Goal: Task Accomplishment & Management: Manage account settings

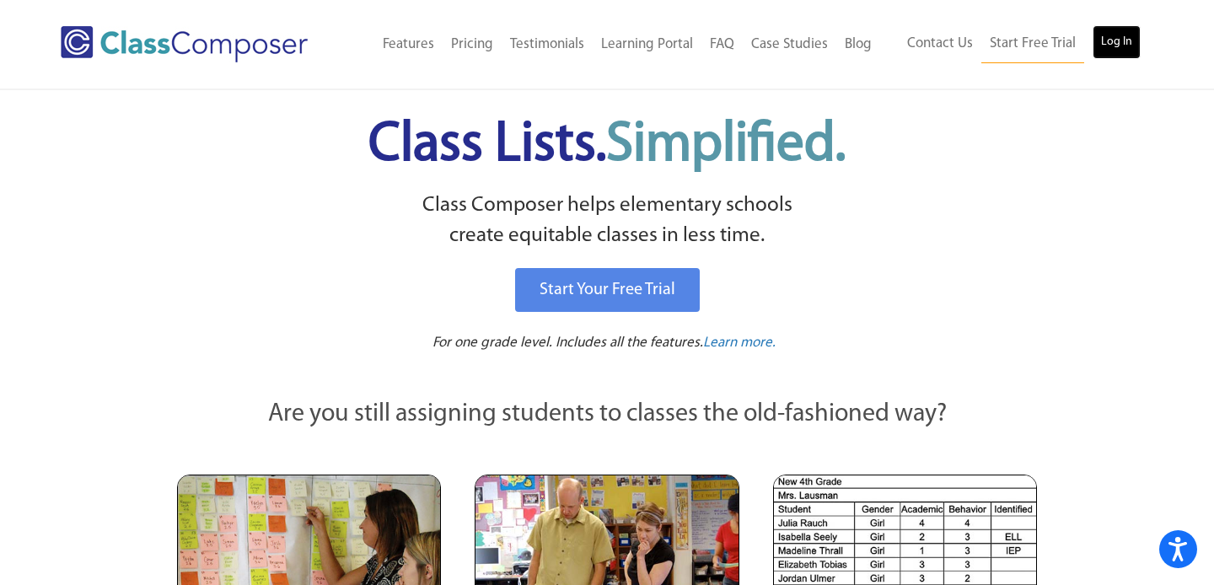
click at [1108, 42] on link "Log In" at bounding box center [1117, 42] width 48 height 34
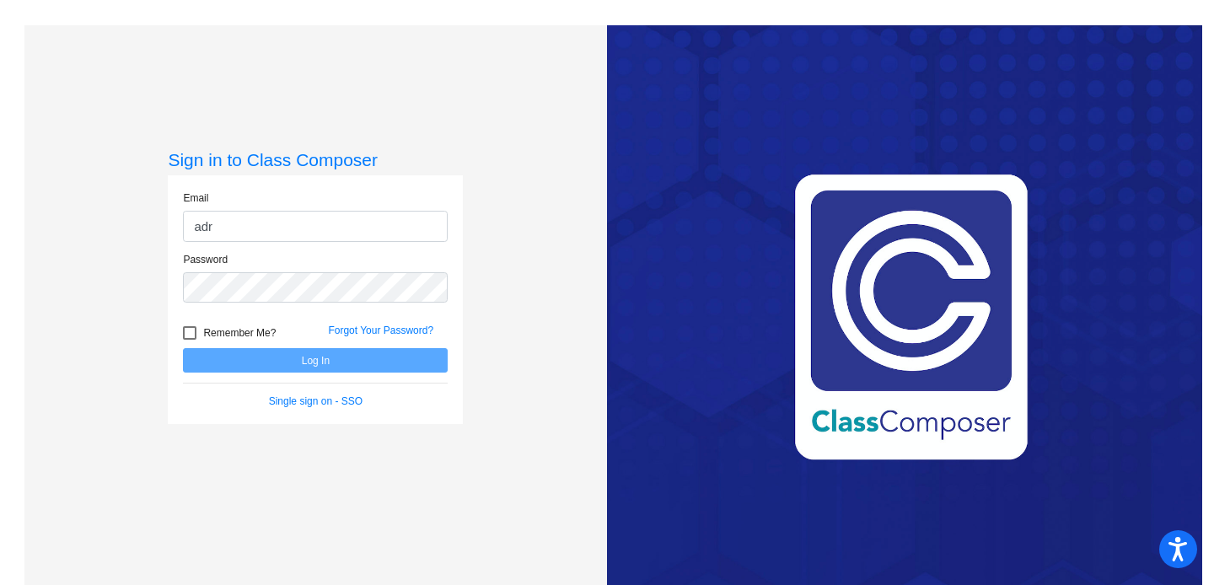
type input "[PERSON_NAME][EMAIL_ADDRESS][PERSON_NAME][DOMAIN_NAME]"
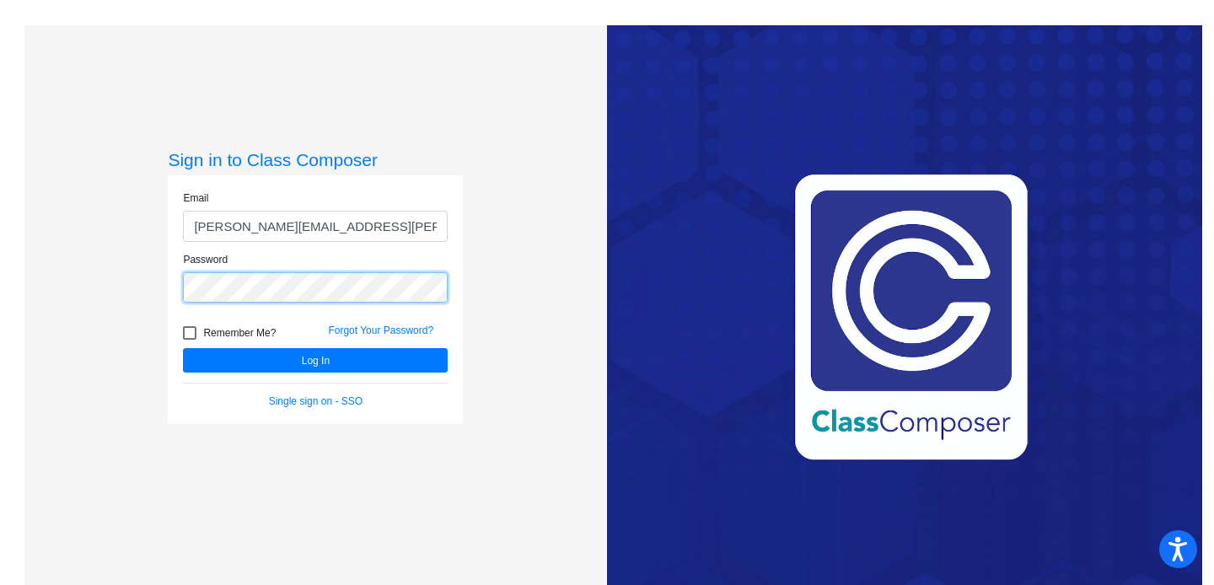
click at [183, 348] on button "Log In" at bounding box center [315, 360] width 265 height 24
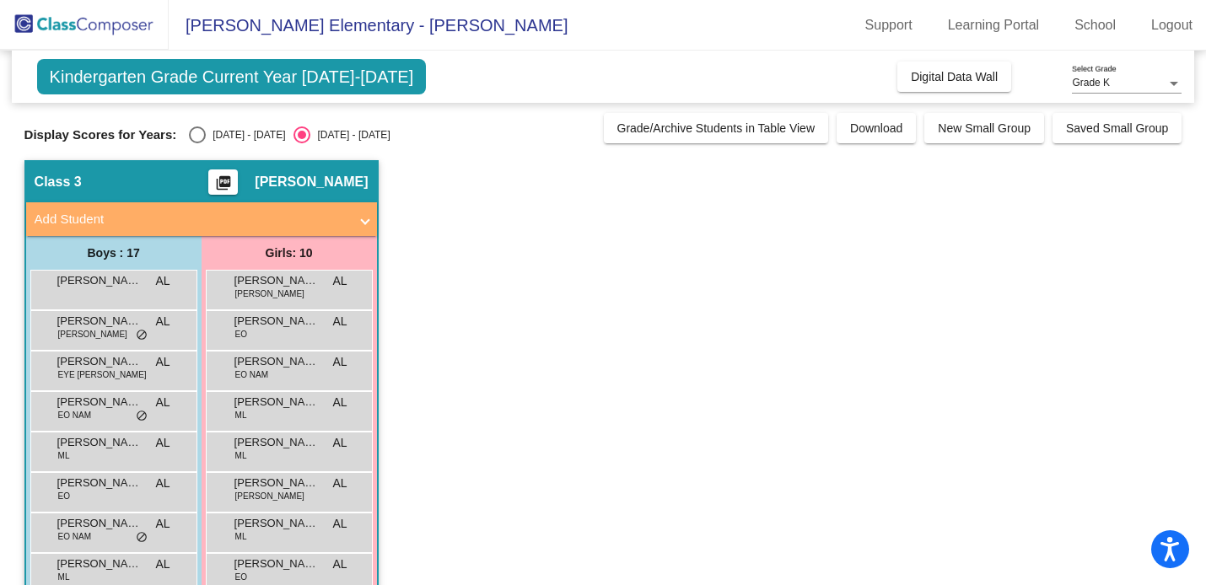
click at [210, 137] on div "[DATE] - [DATE]" at bounding box center [245, 134] width 79 height 15
click at [197, 143] on input "[DATE] - [DATE]" at bounding box center [196, 143] width 1 height 1
radio input "true"
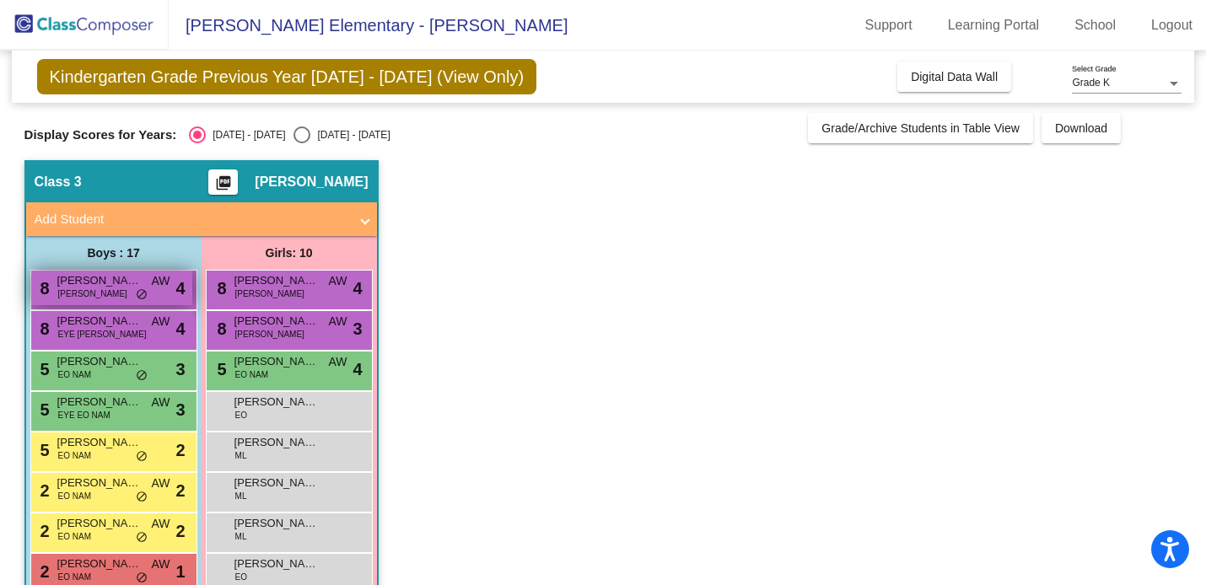
click at [105, 283] on span "[PERSON_NAME]" at bounding box center [99, 280] width 84 height 17
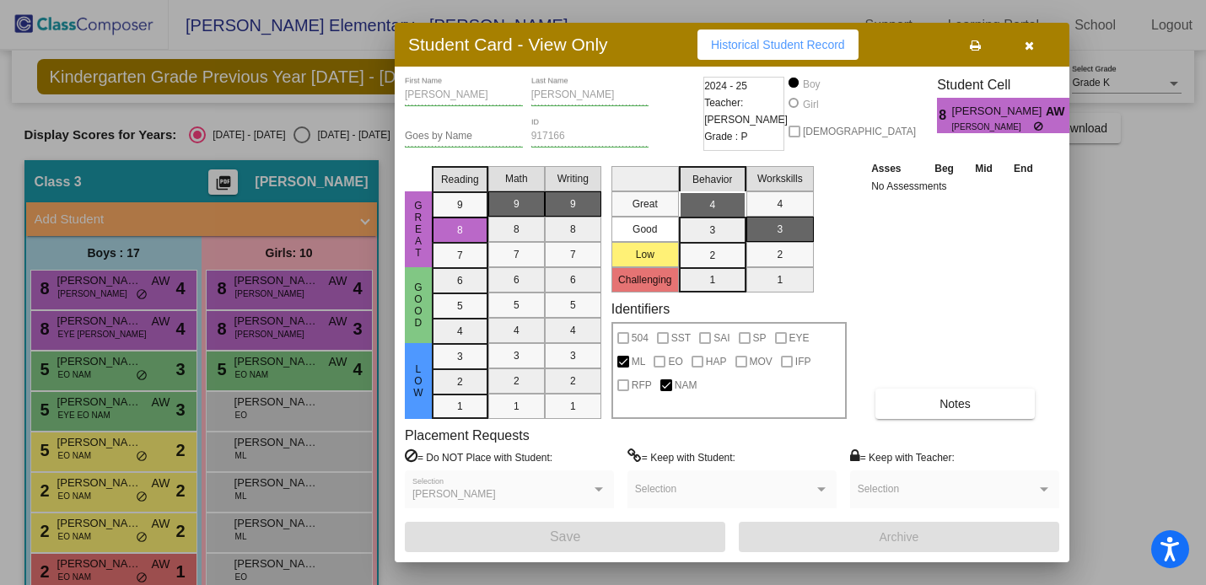
click at [1027, 43] on icon "button" at bounding box center [1029, 46] width 9 height 12
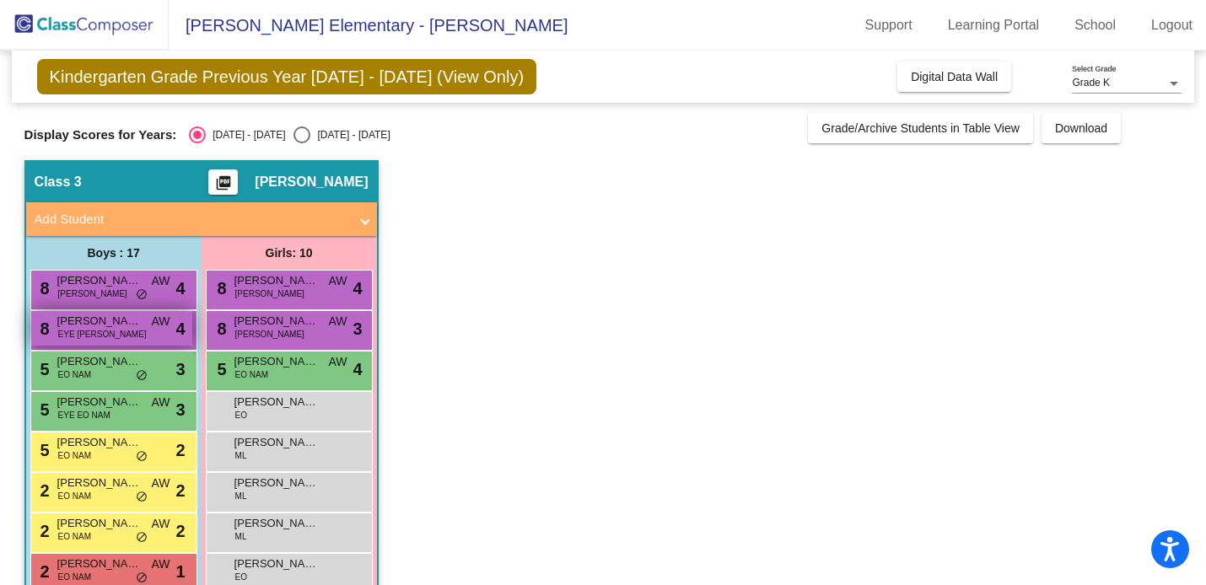
click at [107, 323] on span "[PERSON_NAME] [PERSON_NAME]" at bounding box center [99, 321] width 84 height 17
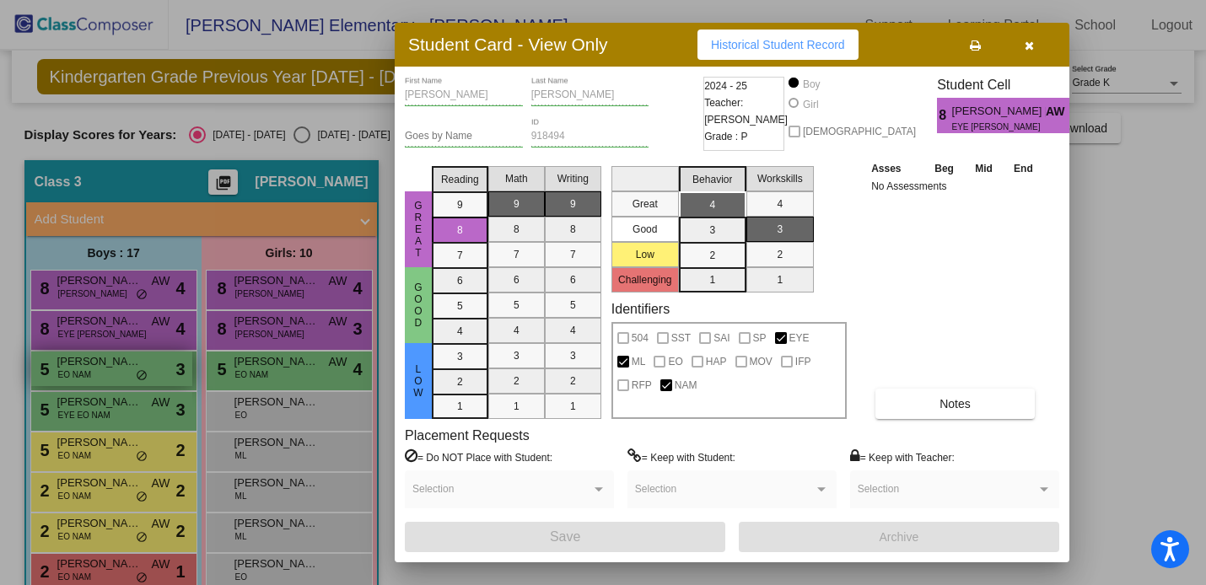
click at [105, 366] on div at bounding box center [603, 292] width 1206 height 585
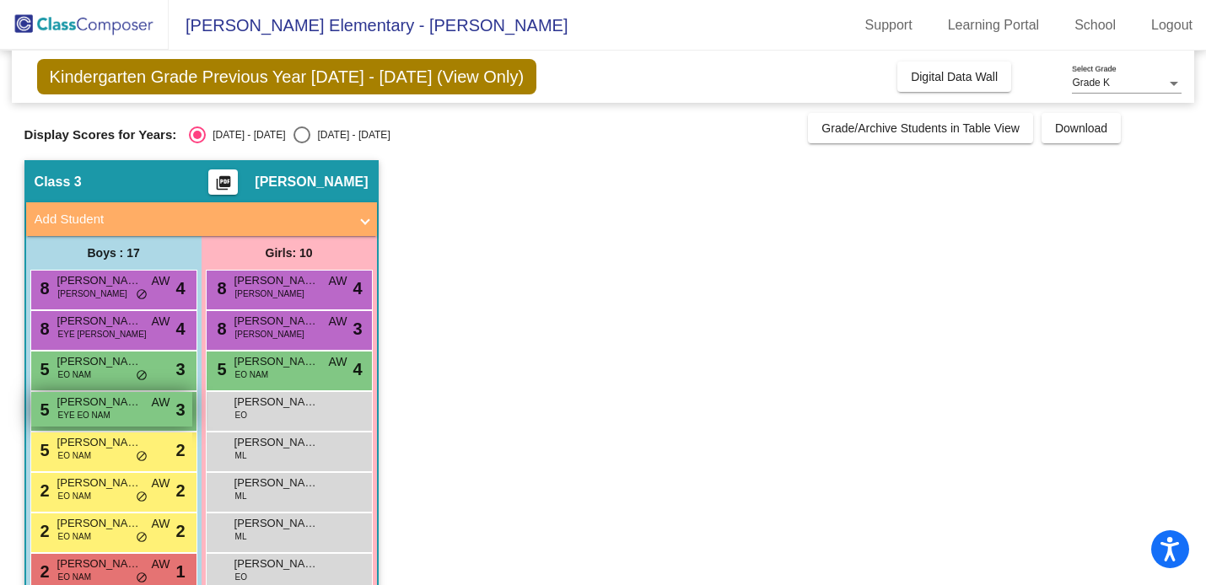
click at [102, 411] on span "EYE EO NAM" at bounding box center [84, 415] width 52 height 13
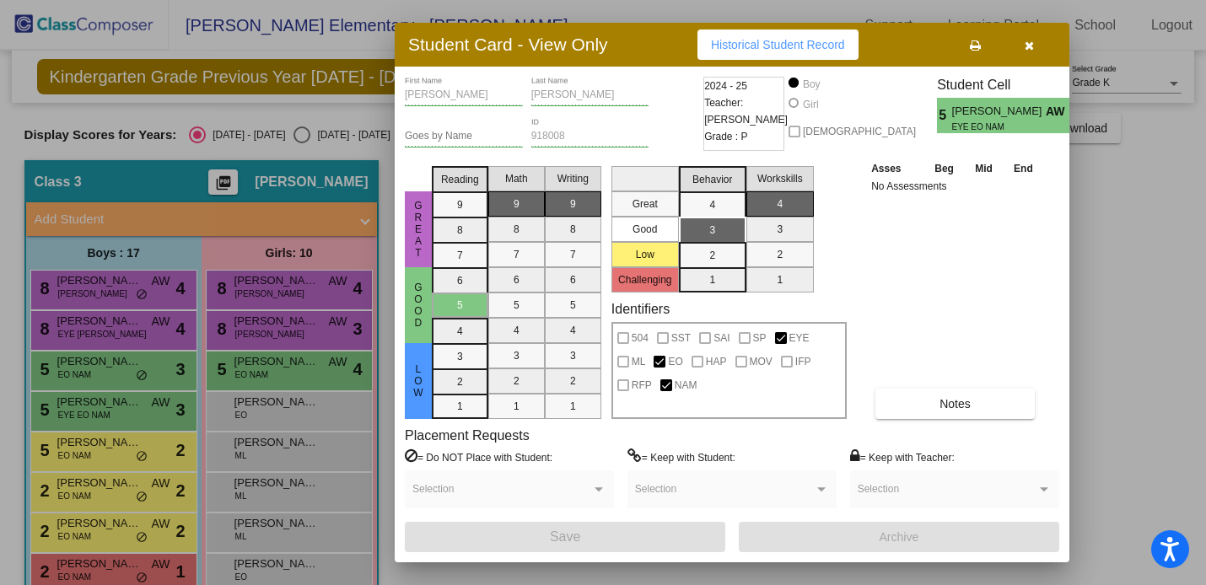
click at [111, 371] on div at bounding box center [603, 292] width 1206 height 585
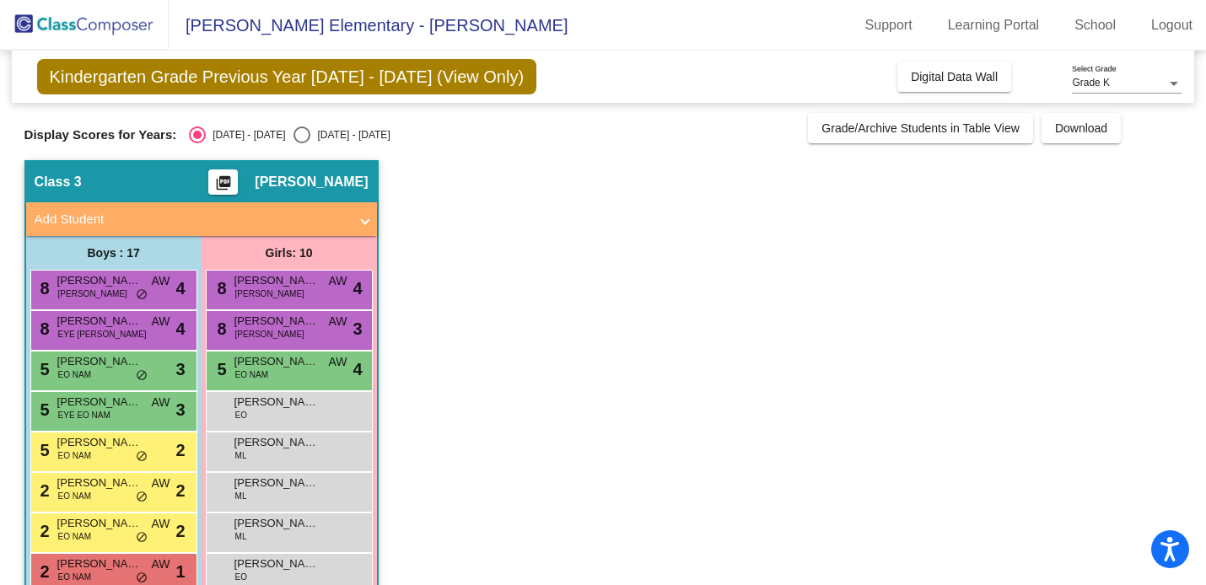
click at [111, 371] on div "5 [PERSON_NAME] [PERSON_NAME] lock do_not_disturb_alt 3" at bounding box center [111, 369] width 161 height 35
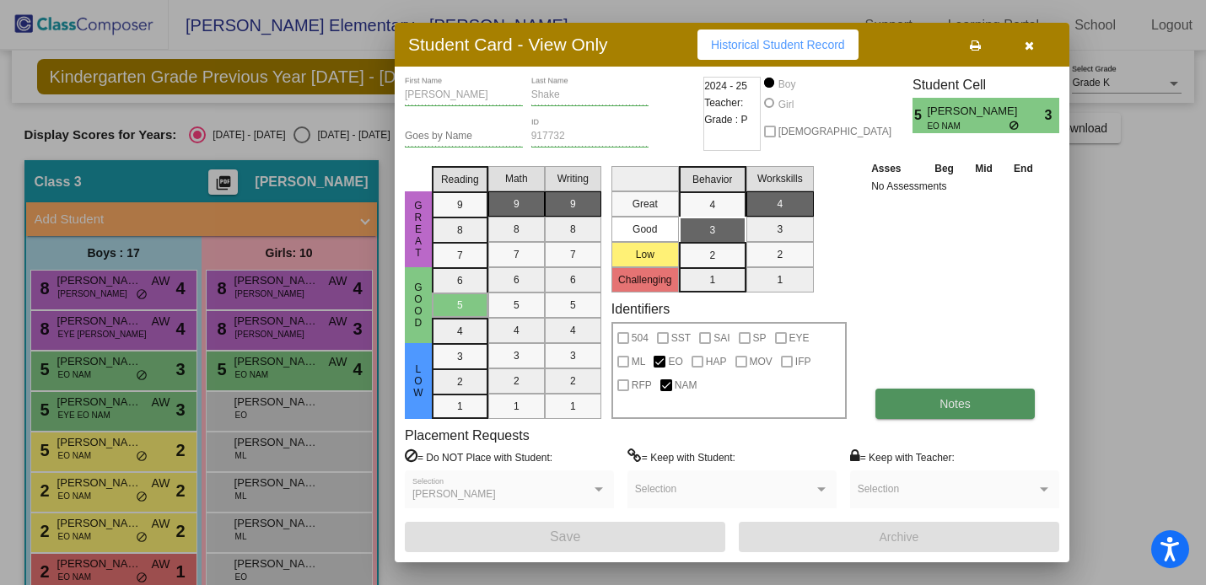
click at [944, 406] on span "Notes" at bounding box center [954, 403] width 31 height 13
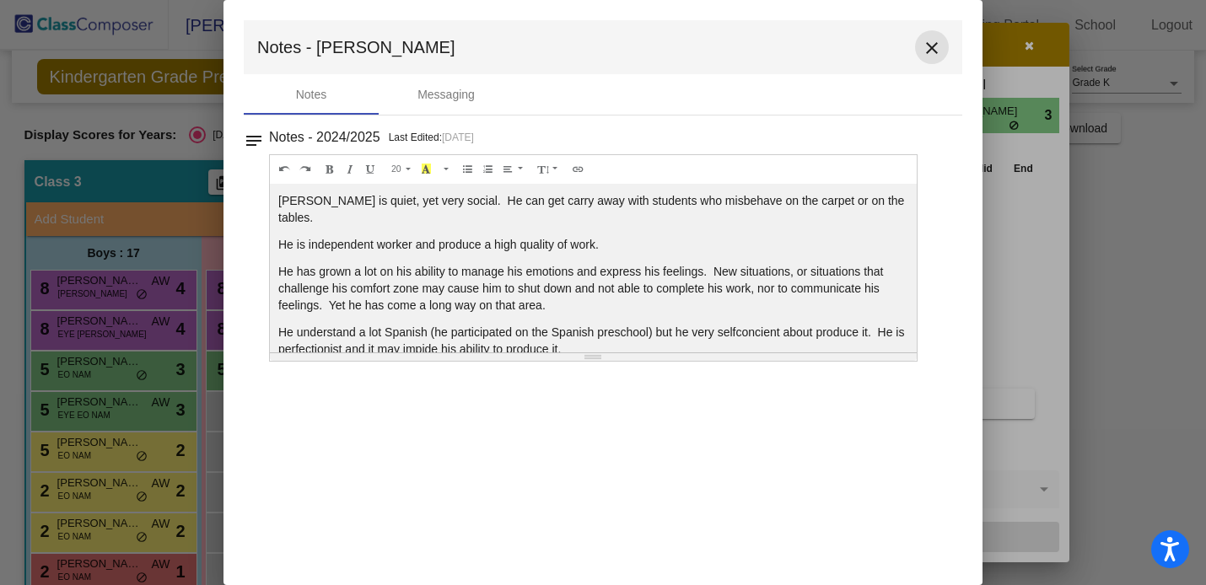
click at [933, 53] on mat-icon "close" at bounding box center [932, 48] width 20 height 20
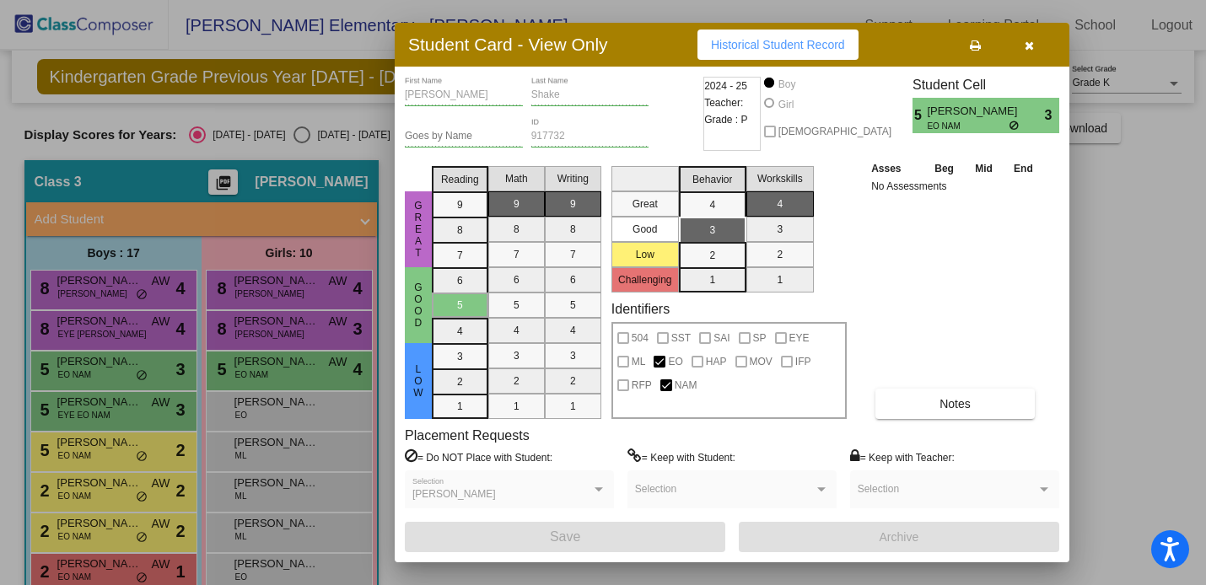
click at [1036, 36] on button "button" at bounding box center [1029, 45] width 54 height 30
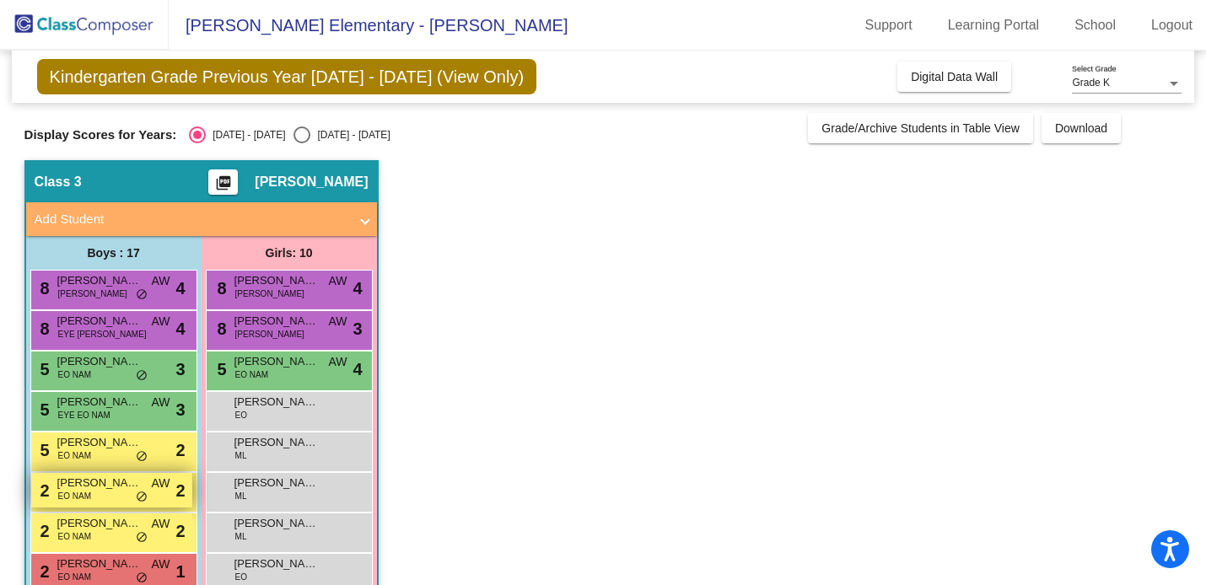
click at [103, 493] on div "2 [PERSON_NAME] [PERSON_NAME] lock do_not_disturb_alt 2" at bounding box center [111, 490] width 161 height 35
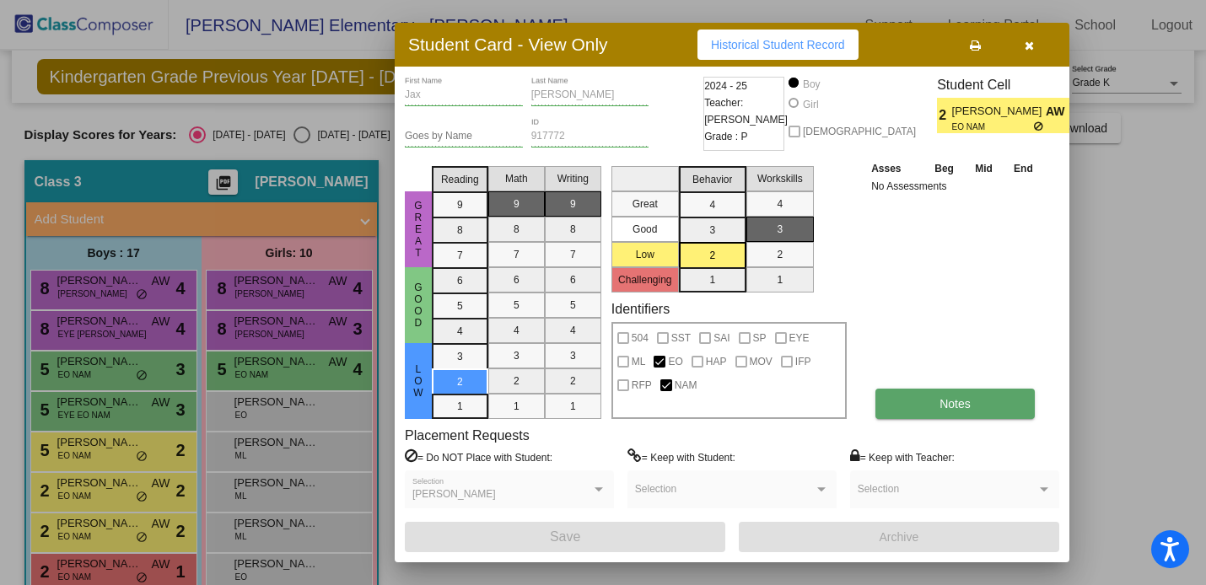
click at [902, 416] on button "Notes" at bounding box center [954, 404] width 159 height 30
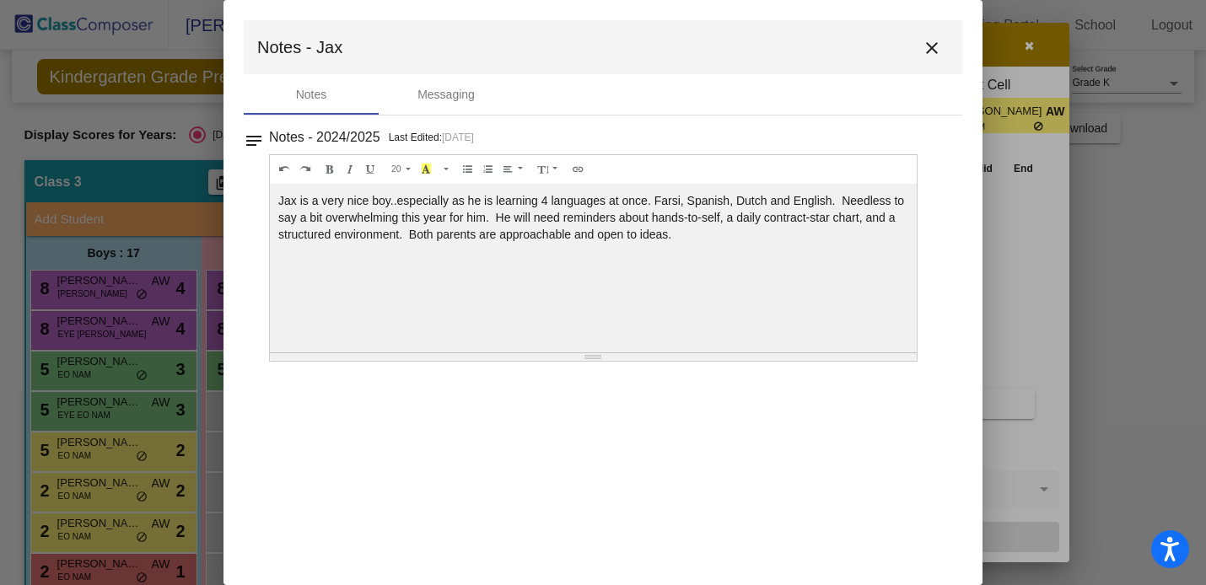
click at [933, 50] on mat-icon "close" at bounding box center [932, 48] width 20 height 20
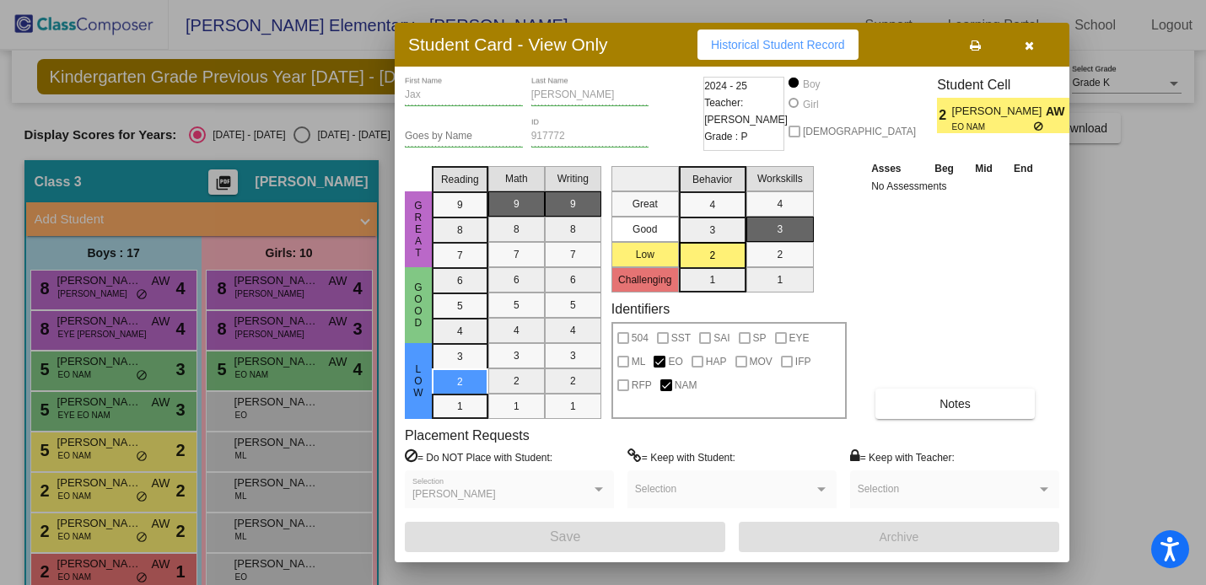
click at [1026, 48] on icon "button" at bounding box center [1029, 46] width 9 height 12
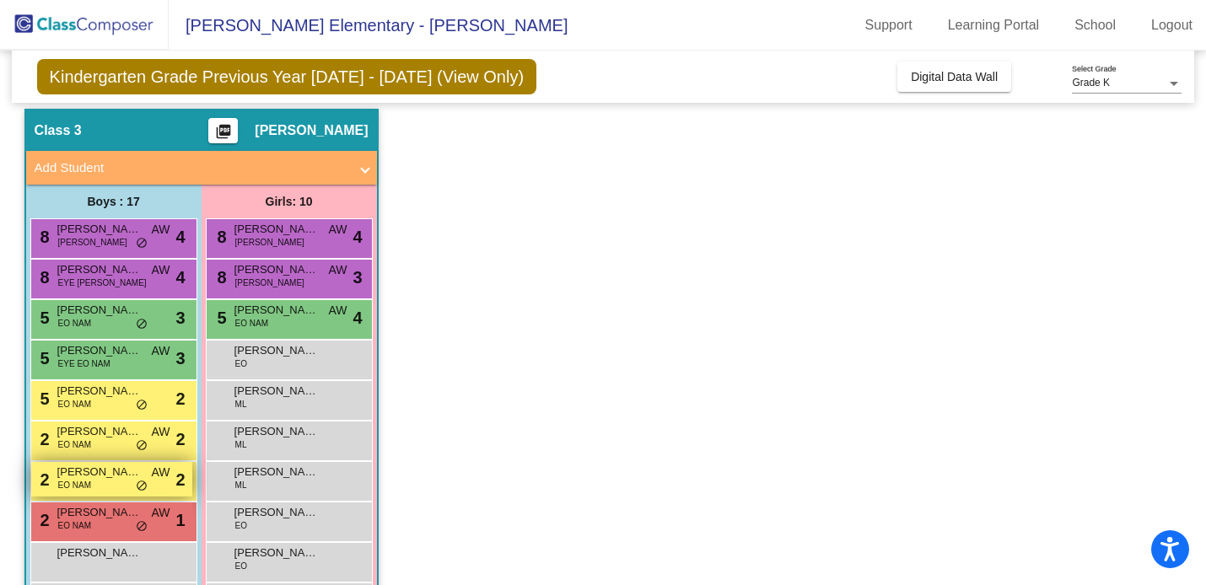
scroll to position [58, 0]
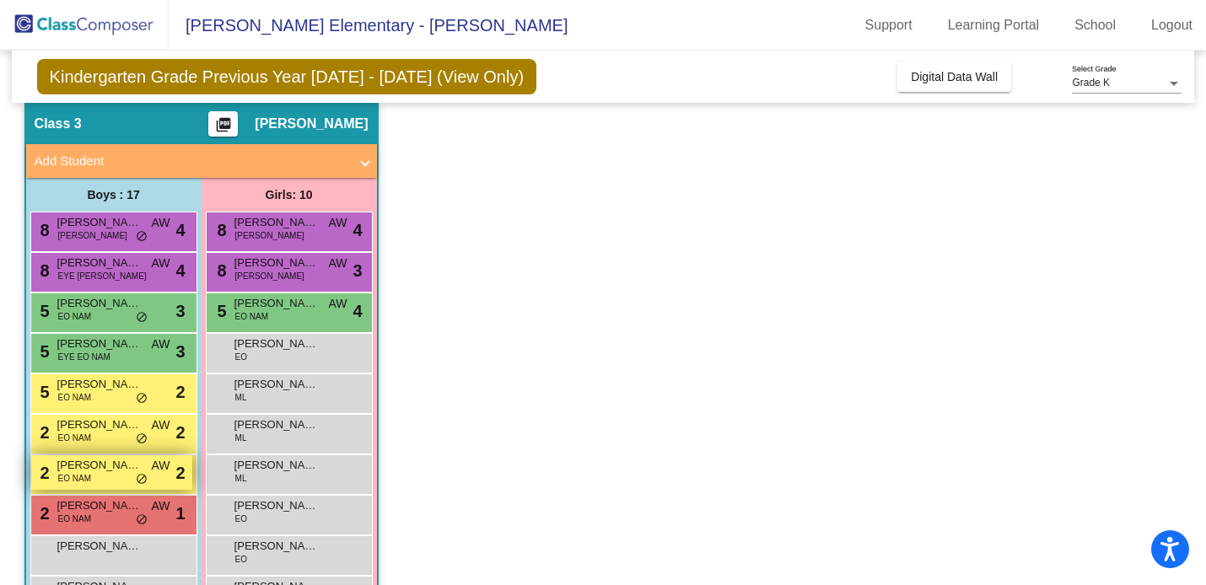
click at [131, 478] on div "2 Maverick Subdiaz EO NAM AW lock do_not_disturb_alt 2" at bounding box center [111, 472] width 161 height 35
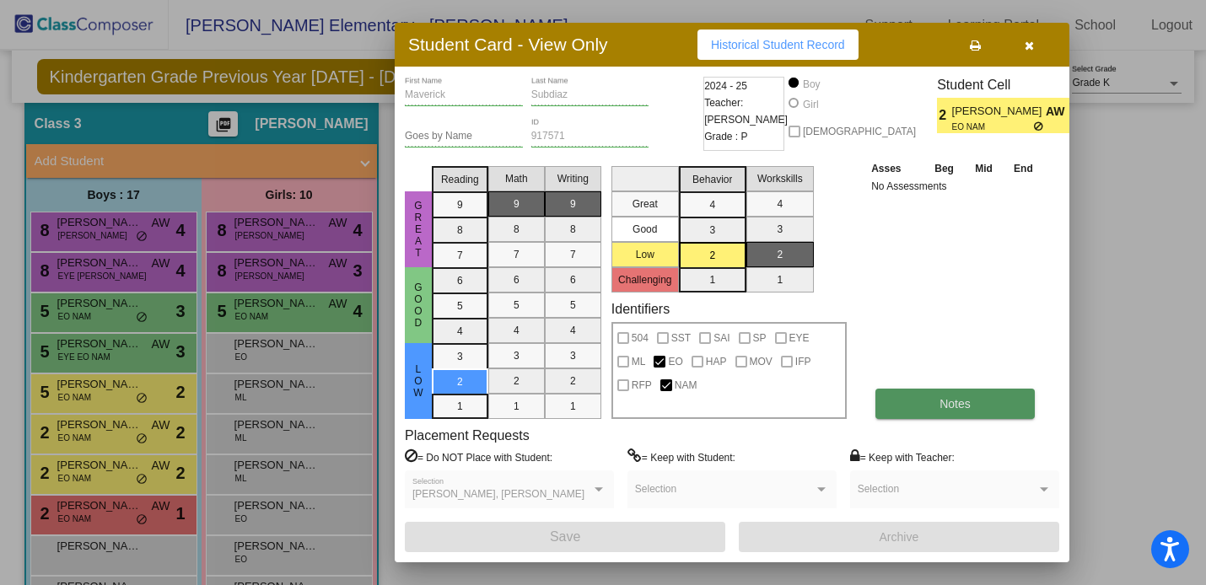
click at [963, 401] on span "Notes" at bounding box center [954, 403] width 31 height 13
